Goal: Error: Check status

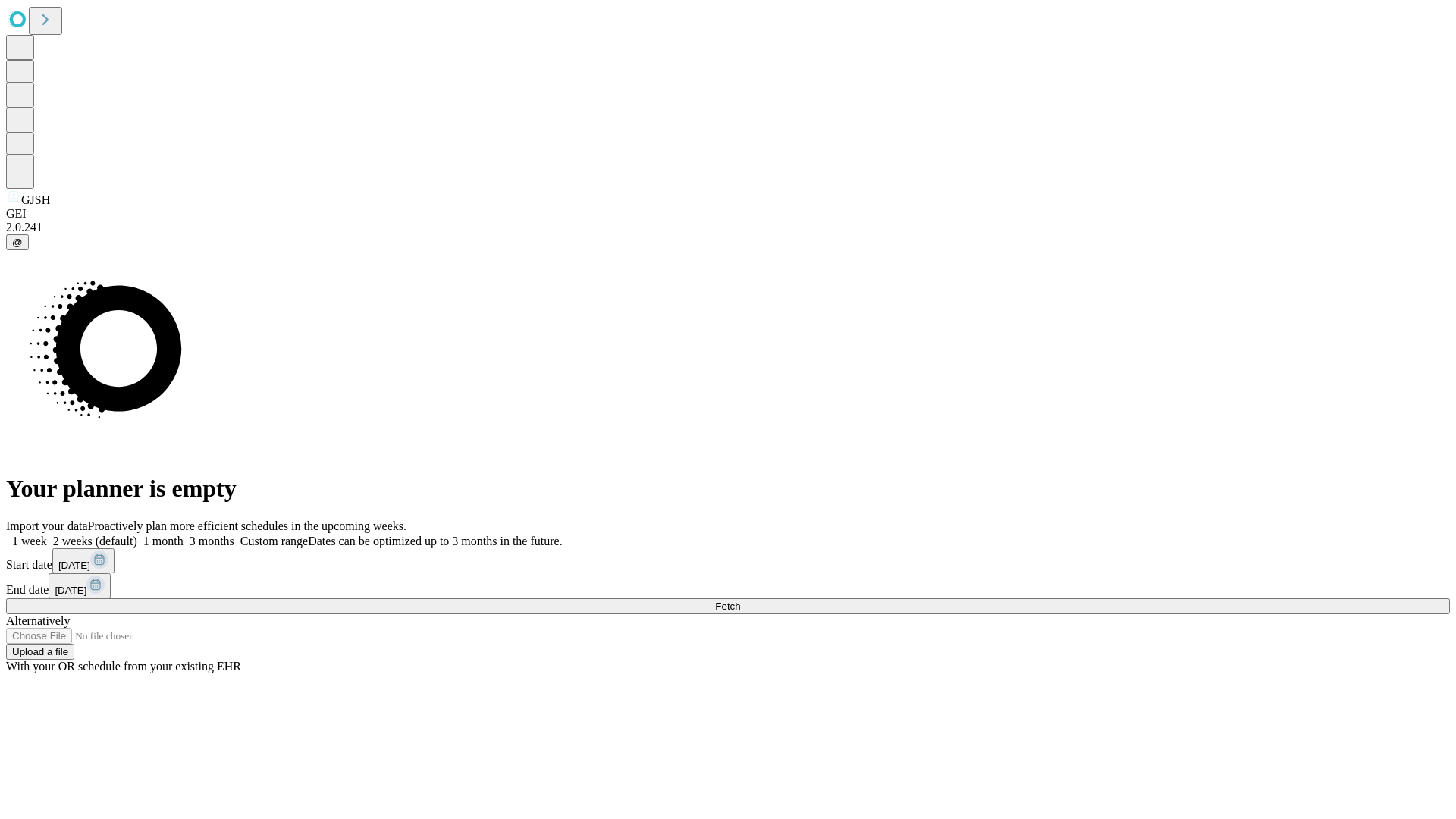
click at [740, 601] on span "Fetch" at bounding box center [728, 606] width 25 height 11
